Goal: Download file/media

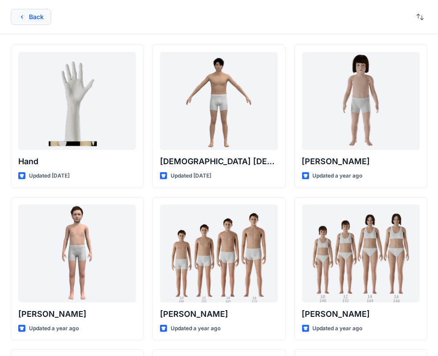
click at [38, 14] on button "Back" at bounding box center [31, 17] width 41 height 16
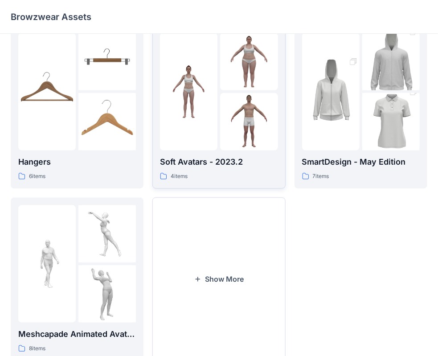
scroll to position [221, 0]
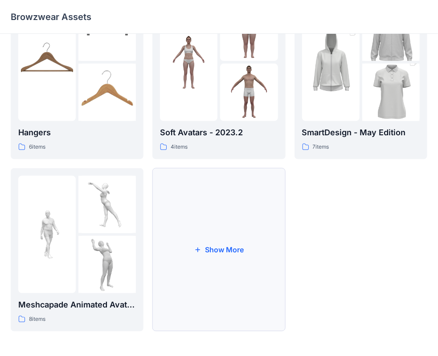
click at [203, 272] on button "Show More" at bounding box center [218, 249] width 133 height 163
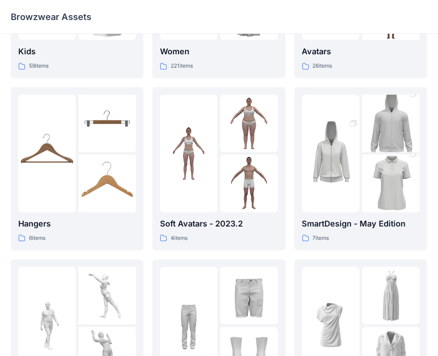
scroll to position [126, 0]
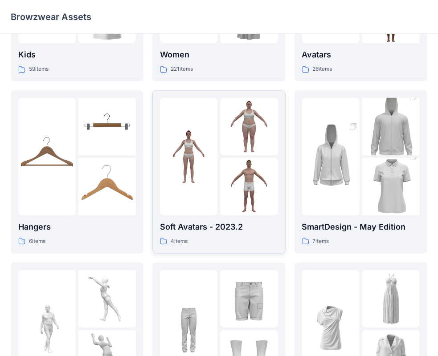
click at [232, 184] on img at bounding box center [248, 186] width 57 height 57
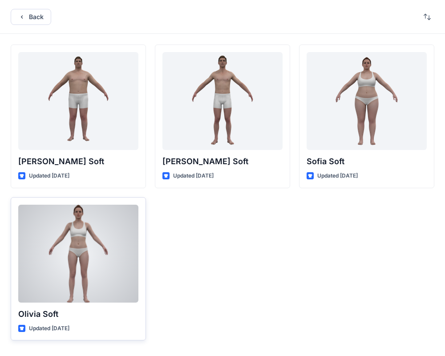
click at [92, 236] on div at bounding box center [78, 254] width 120 height 98
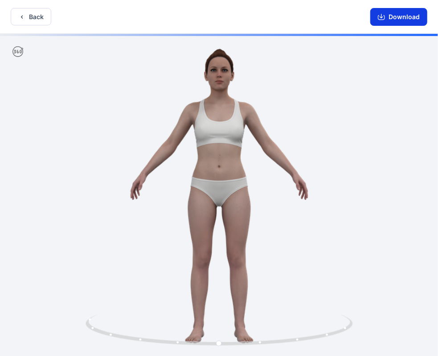
click at [389, 20] on button "Download" at bounding box center [398, 17] width 57 height 18
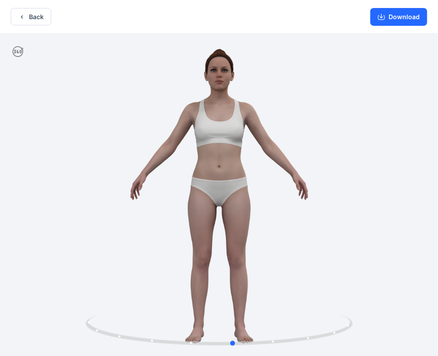
drag, startPoint x: 210, startPoint y: 260, endPoint x: -43, endPoint y: 261, distance: 253.0
click at [0, 261] on html "Back Download Version History" at bounding box center [219, 179] width 438 height 358
